Goal: Task Accomplishment & Management: Manage account settings

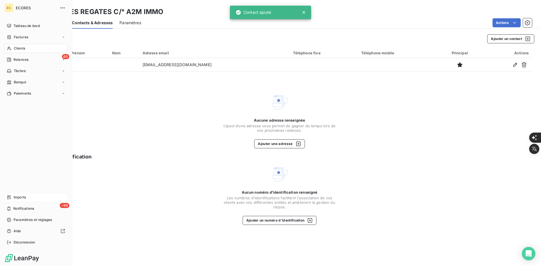
click at [12, 196] on div "Imports" at bounding box center [36, 197] width 63 height 9
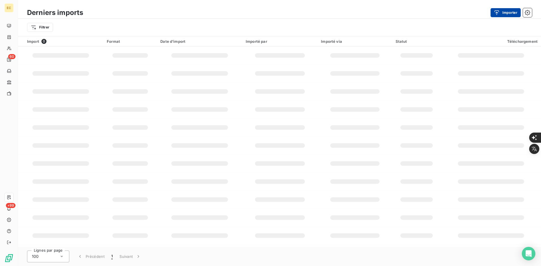
click at [502, 10] on div "button" at bounding box center [498, 13] width 8 height 6
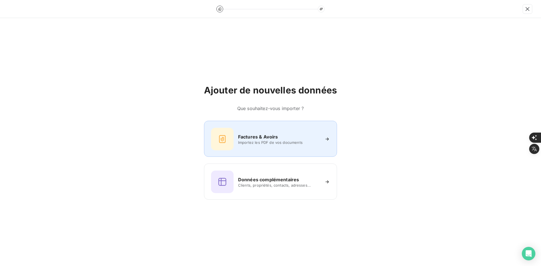
click at [248, 139] on h6 "Factures & Avoirs" at bounding box center [258, 136] width 40 height 7
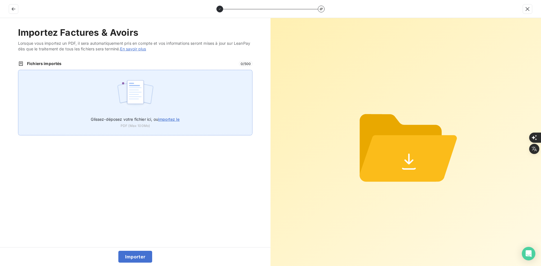
click at [135, 93] on img at bounding box center [135, 95] width 37 height 36
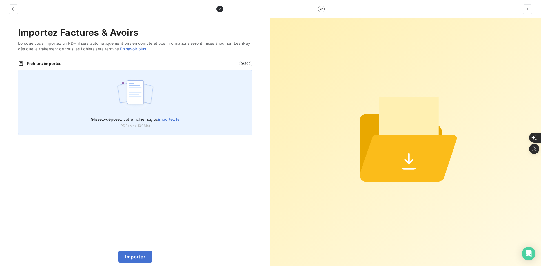
type input "C:\fakepath\FEF-2025-2914.pdf"
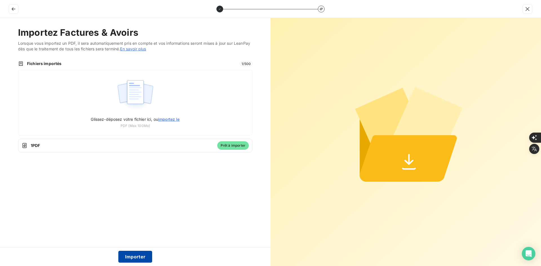
click at [140, 257] on button "Importer" at bounding box center [135, 257] width 34 height 12
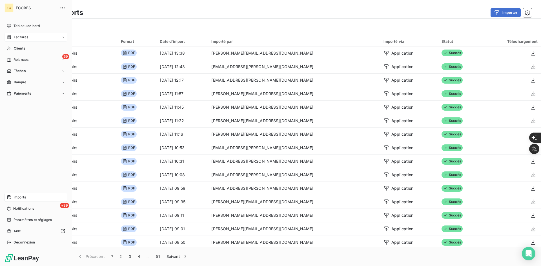
drag, startPoint x: 23, startPoint y: 41, endPoint x: 27, endPoint y: 40, distance: 3.8
click at [23, 41] on div "Factures" at bounding box center [36, 37] width 63 height 9
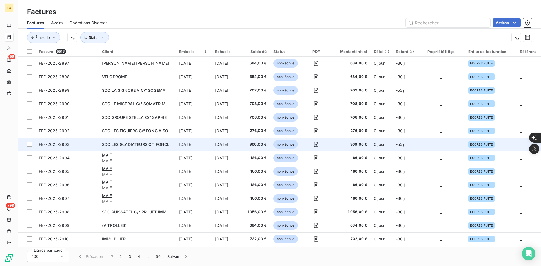
scroll to position [84, 0]
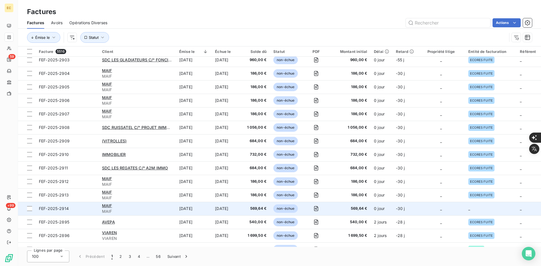
click at [439, 212] on td "_" at bounding box center [441, 209] width 48 height 14
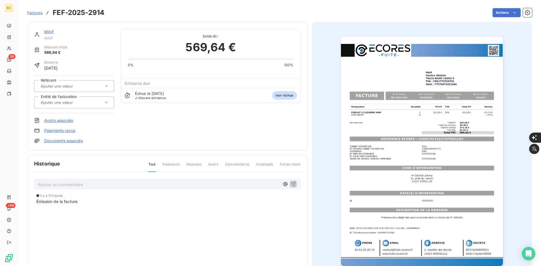
click at [103, 103] on div at bounding box center [71, 102] width 65 height 7
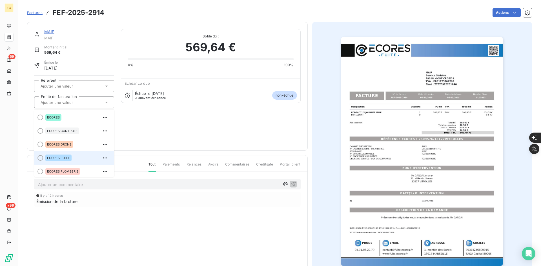
click at [79, 160] on div "ECORES FUITE" at bounding box center [77, 157] width 64 height 9
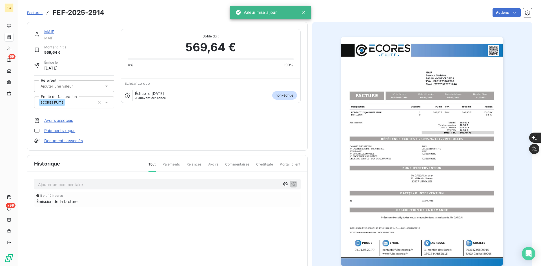
click at [73, 140] on link "Documents associés" at bounding box center [63, 141] width 39 height 6
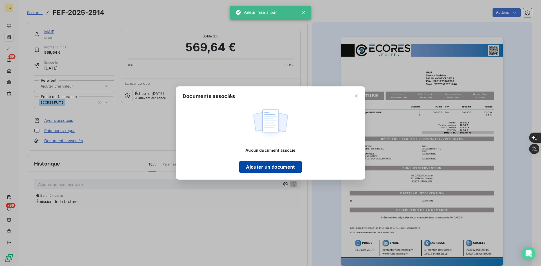
click at [255, 164] on button "Ajouter un document" at bounding box center [270, 167] width 62 height 12
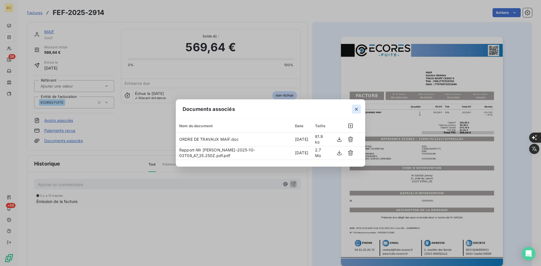
click at [357, 109] on icon "button" at bounding box center [356, 109] width 6 height 6
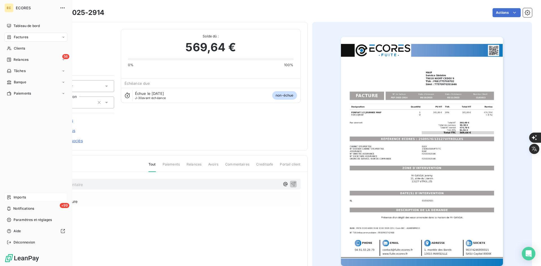
click at [17, 197] on span "Imports" at bounding box center [20, 197] width 12 height 5
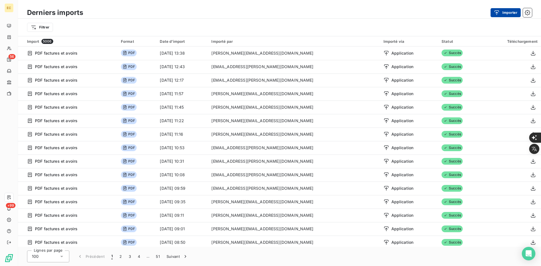
click at [514, 13] on button "Importer" at bounding box center [505, 12] width 30 height 9
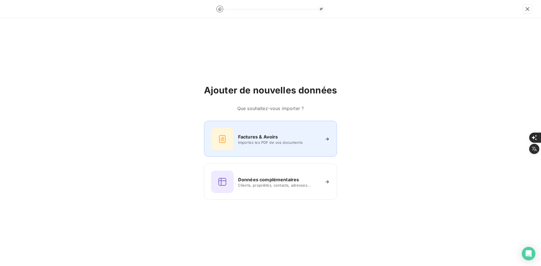
click at [287, 138] on div "Factures & Avoirs" at bounding box center [279, 136] width 82 height 7
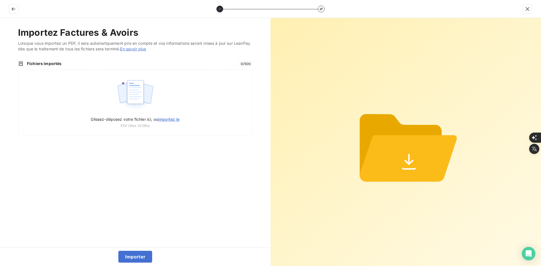
click at [126, 74] on div "Glissez-déposez votre fichier ici, ou importez le PDF (Max 100Mo)" at bounding box center [135, 103] width 234 height 66
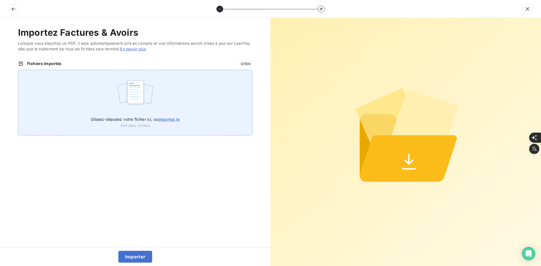
type input "C:\fakepath\FEF-2025-2915.pdf"
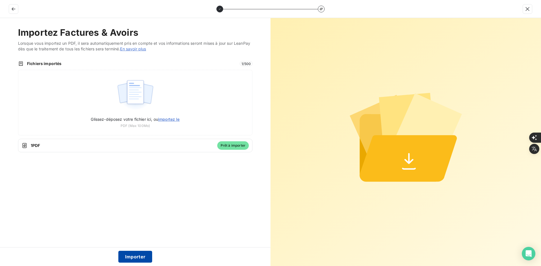
click at [135, 256] on button "Importer" at bounding box center [135, 257] width 34 height 12
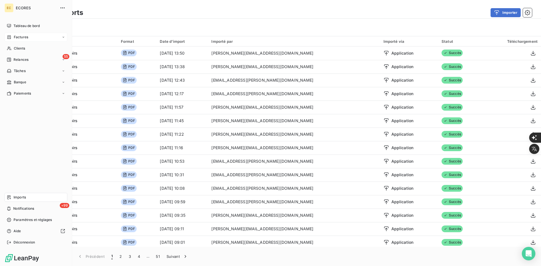
click at [15, 38] on span "Factures" at bounding box center [21, 37] width 14 height 5
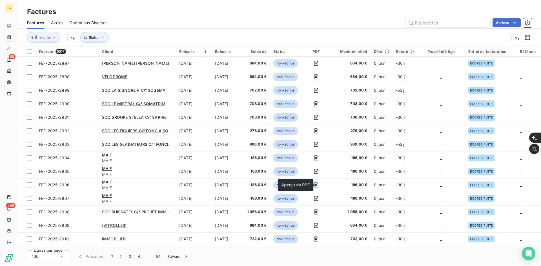
scroll to position [84, 0]
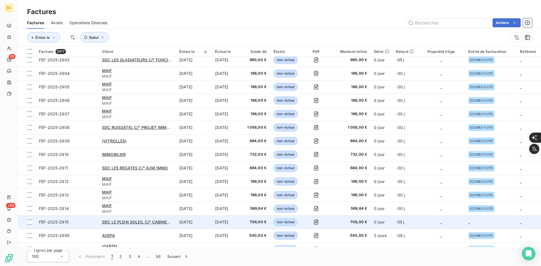
click at [475, 221] on td "_" at bounding box center [491, 222] width 52 height 14
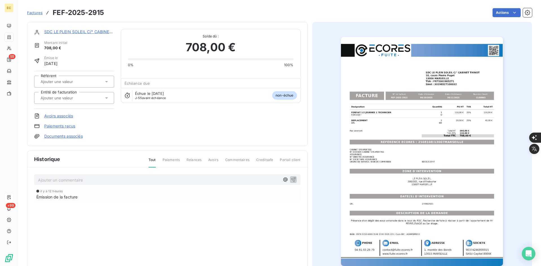
click at [104, 98] on icon at bounding box center [107, 98] width 6 height 6
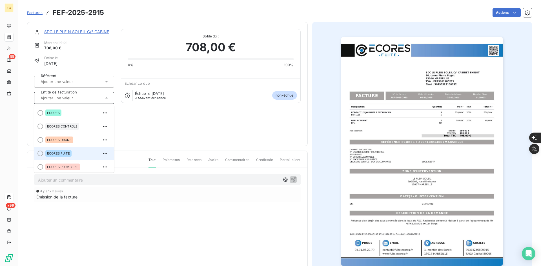
click at [84, 151] on div "ECORES FUITE" at bounding box center [77, 153] width 64 height 9
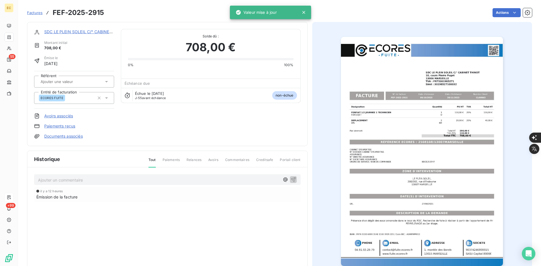
click at [80, 137] on link "Documents associés" at bounding box center [63, 136] width 39 height 6
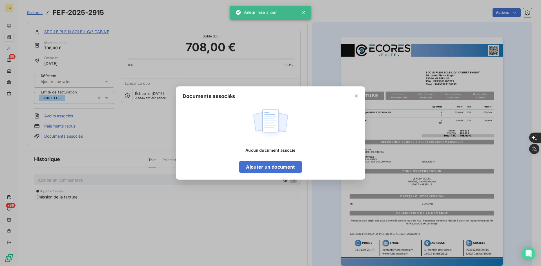
click at [257, 175] on div "Aucun document associé Ajouter un document" at bounding box center [270, 143] width 189 height 74
click at [259, 170] on button "Ajouter un document" at bounding box center [270, 167] width 62 height 12
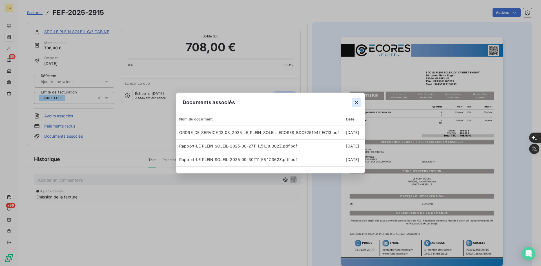
click at [356, 100] on icon "button" at bounding box center [356, 103] width 6 height 6
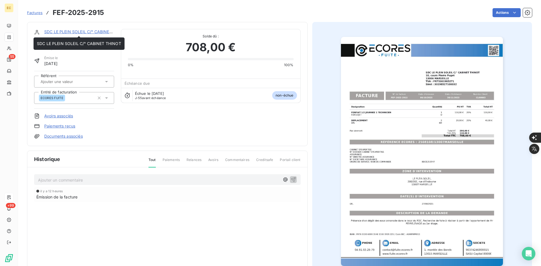
click at [94, 32] on link "SDC LE PLEIN SOLEIL C/° CABINET THINOT" at bounding box center [86, 31] width 84 height 5
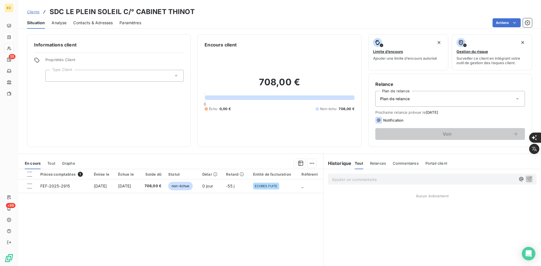
click at [82, 77] on div at bounding box center [114, 76] width 138 height 12
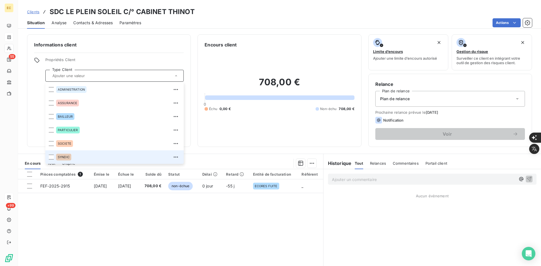
drag, startPoint x: 72, startPoint y: 157, endPoint x: 77, endPoint y: 156, distance: 4.5
click at [73, 156] on div "SYNDIC" at bounding box center [118, 157] width 124 height 9
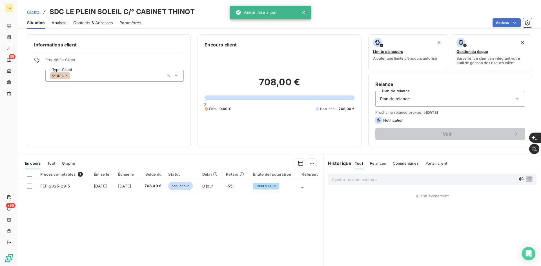
click at [406, 106] on div "Plan de relance" at bounding box center [450, 99] width 150 height 16
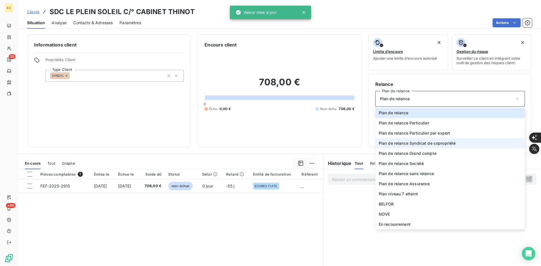
click at [417, 142] on span "Plan de relance Syndicat de copropriété" at bounding box center [417, 144] width 77 height 6
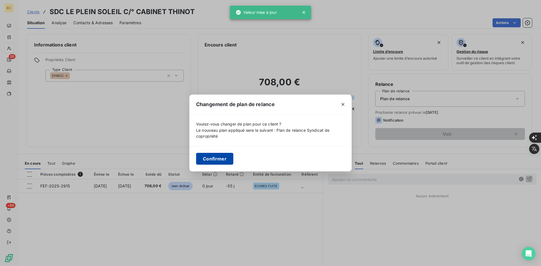
click at [214, 156] on button "Confirmer" at bounding box center [214, 159] width 37 height 12
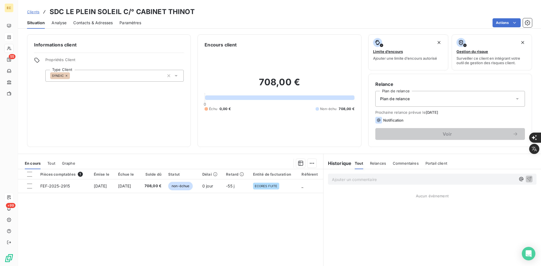
click at [86, 22] on span "Contacts & Adresses" at bounding box center [92, 23] width 39 height 6
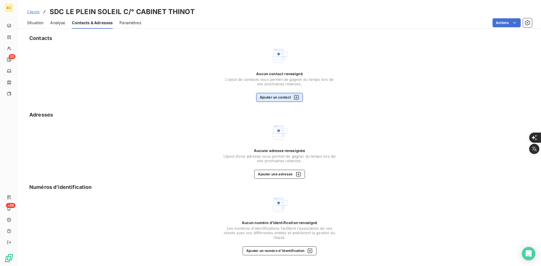
click at [277, 94] on button "Ajouter un contact" at bounding box center [279, 97] width 47 height 9
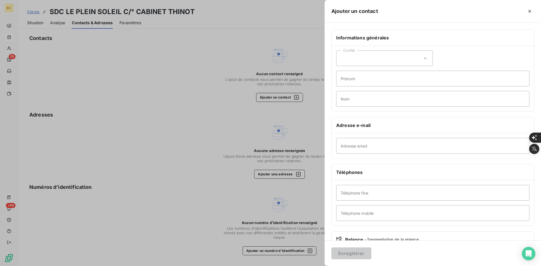
click at [346, 155] on div "Adresse email" at bounding box center [432, 145] width 202 height 25
click at [348, 146] on input "Adresse email" at bounding box center [432, 146] width 193 height 16
paste input "[EMAIL_ADDRESS][DOMAIN_NAME]"
type input "[EMAIL_ADDRESS][DOMAIN_NAME]"
click at [355, 256] on button "Enregistrer" at bounding box center [351, 254] width 40 height 12
